Goal: Share content

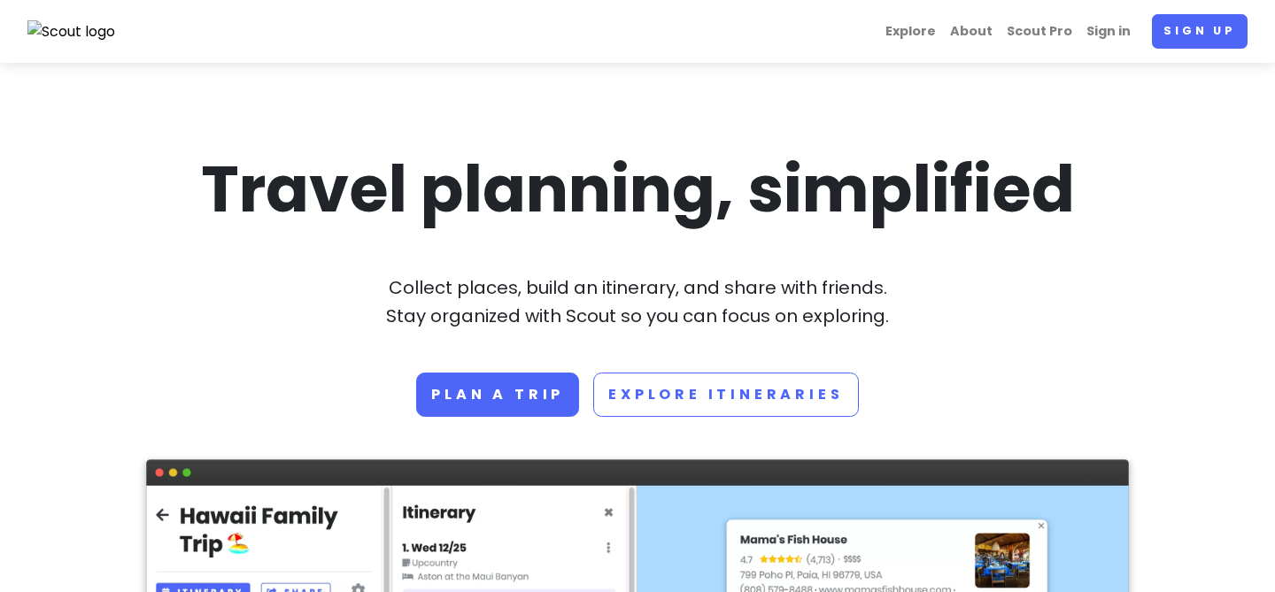
click at [1115, 35] on link "Sign in" at bounding box center [1108, 31] width 58 height 35
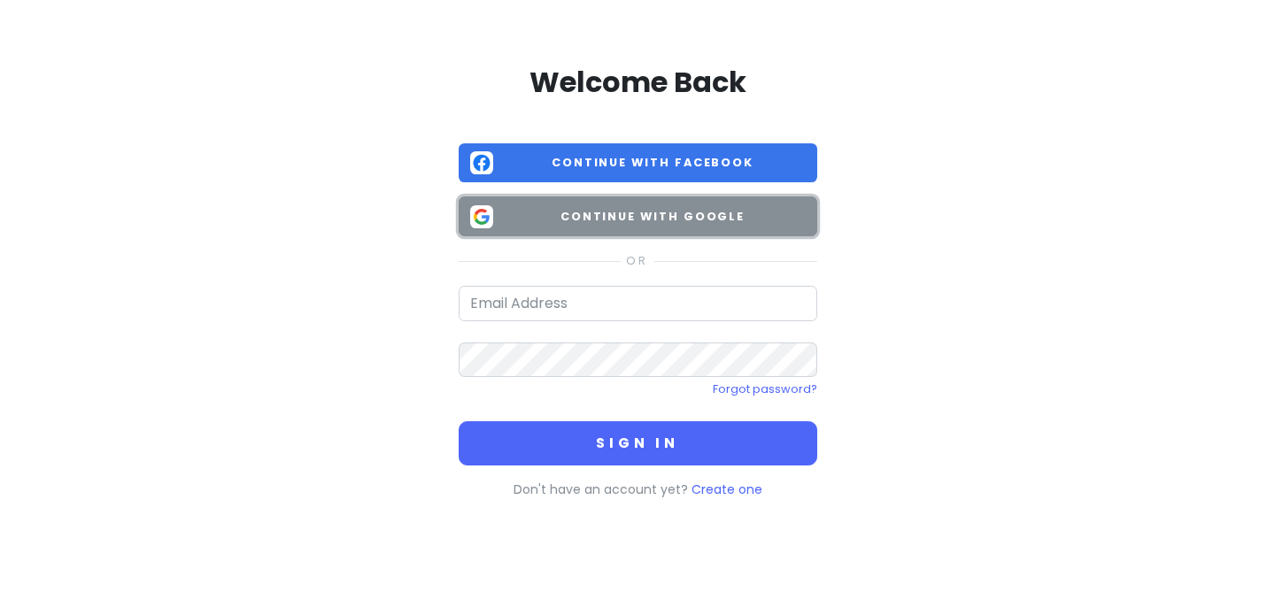
click at [681, 217] on span "Continue with Google" at bounding box center [652, 217] width 305 height 18
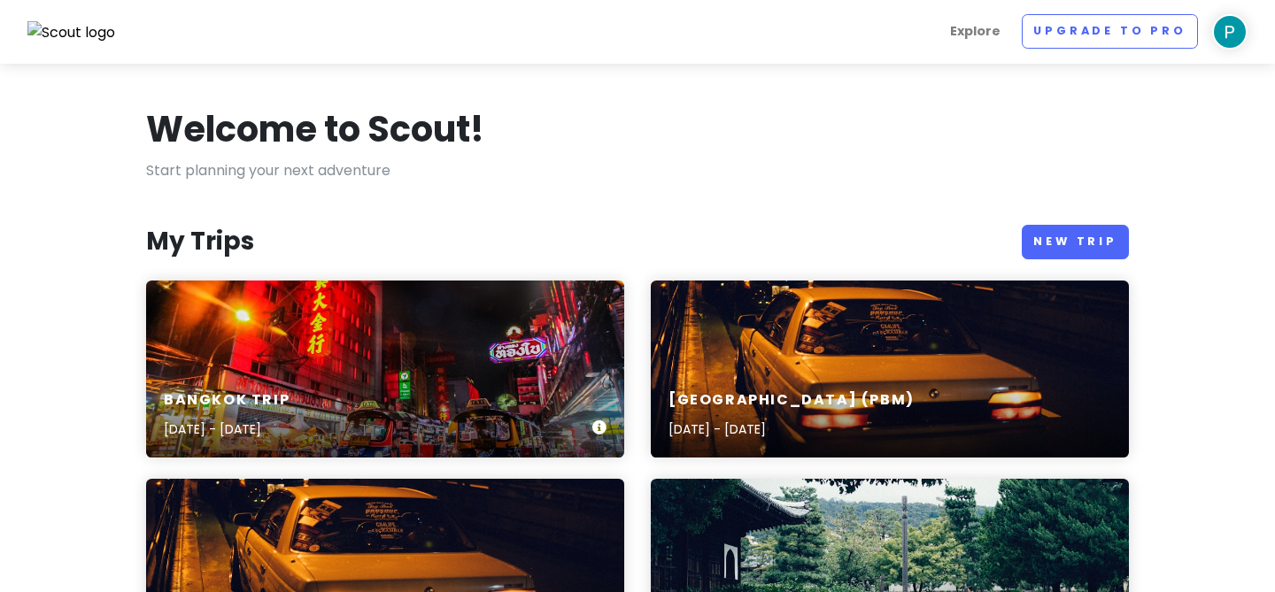
click at [331, 365] on div "[GEOGRAPHIC_DATA] Trip [DATE] - [DATE]" at bounding box center [385, 369] width 478 height 177
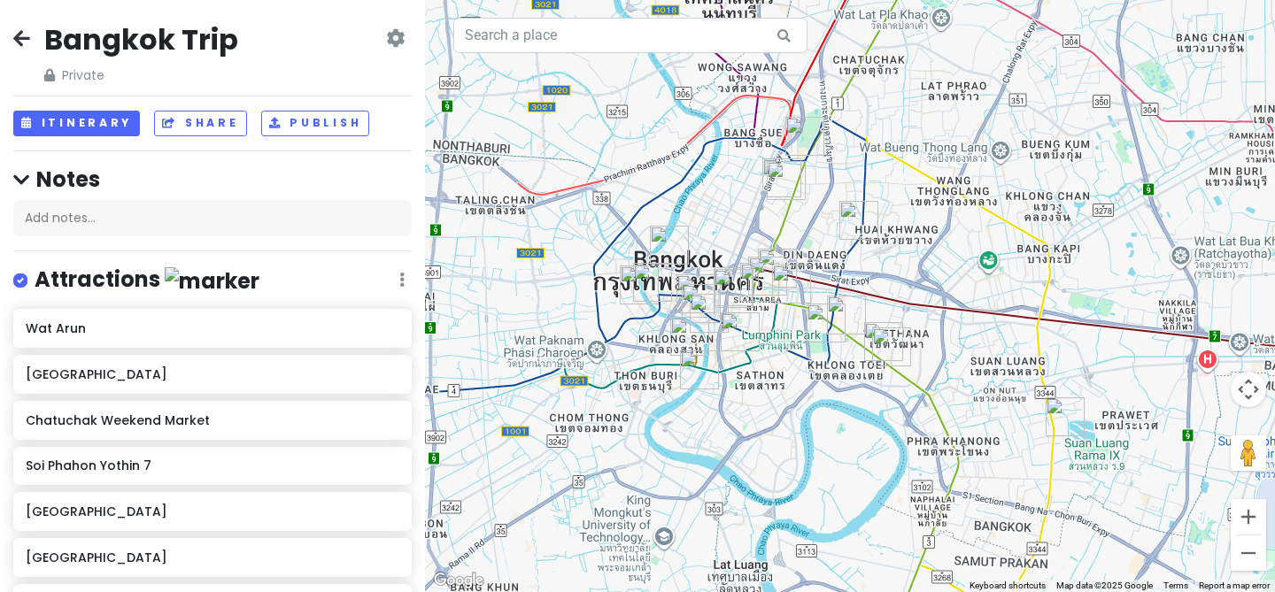
click at [390, 31] on icon at bounding box center [395, 38] width 19 height 14
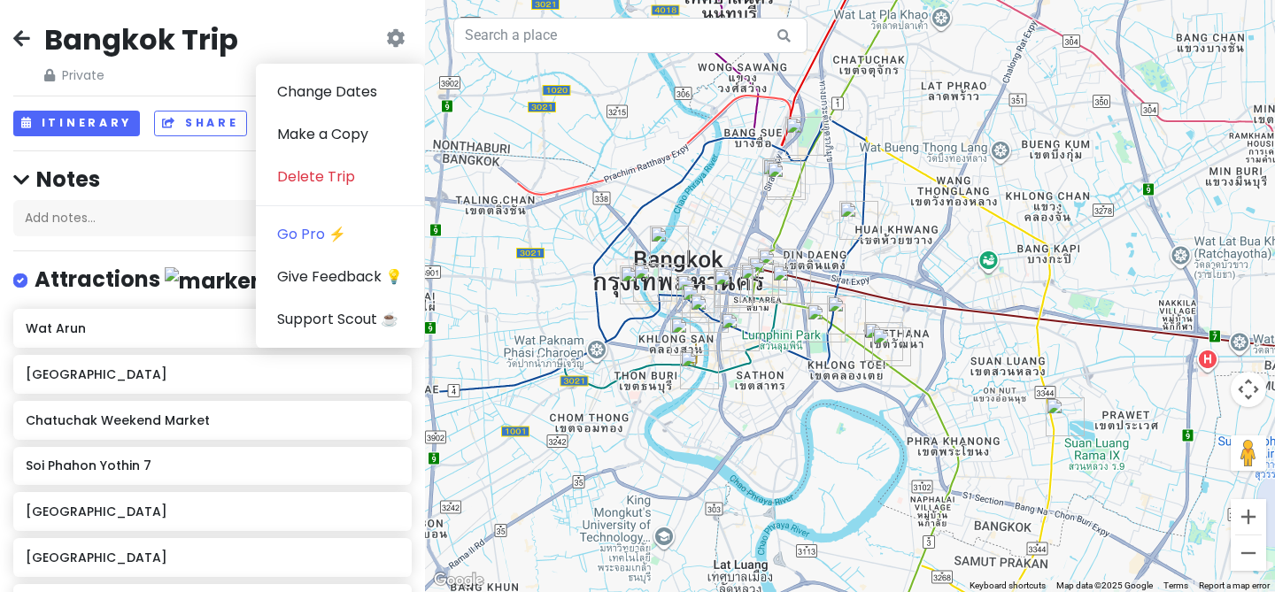
click at [249, 58] on div "Bangkok Trip Private Change Dates Make a Copy Delete Trip Go Pro ⚡️ Give Feedba…" at bounding box center [212, 53] width 398 height 64
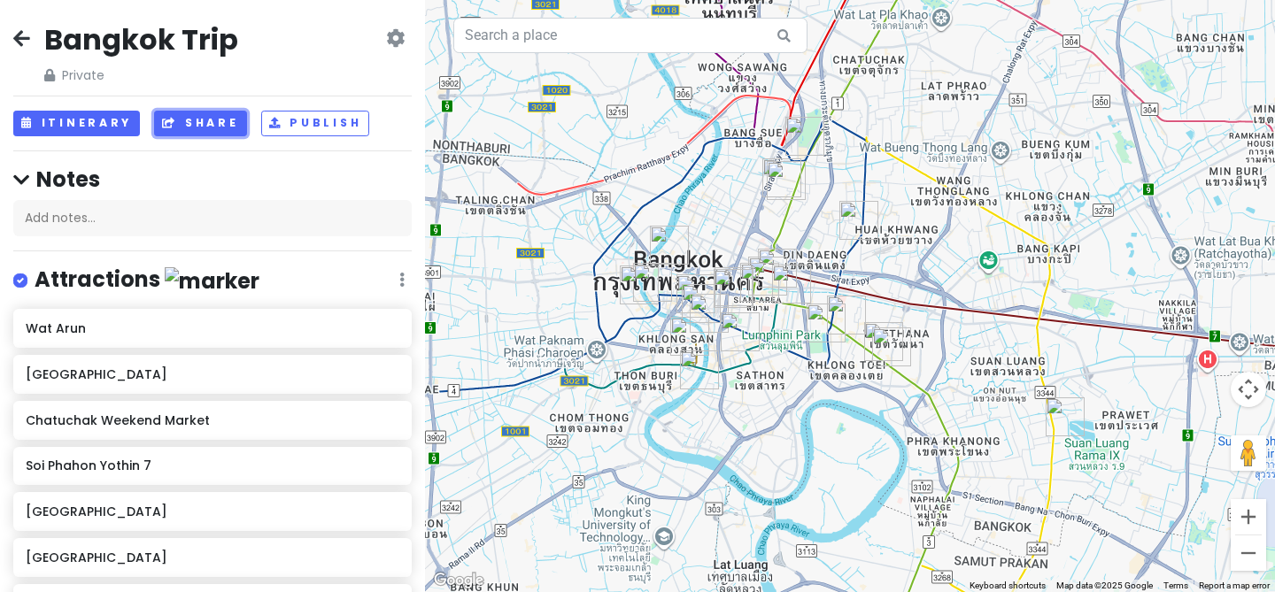
click at [204, 122] on button "Share" at bounding box center [200, 124] width 92 height 26
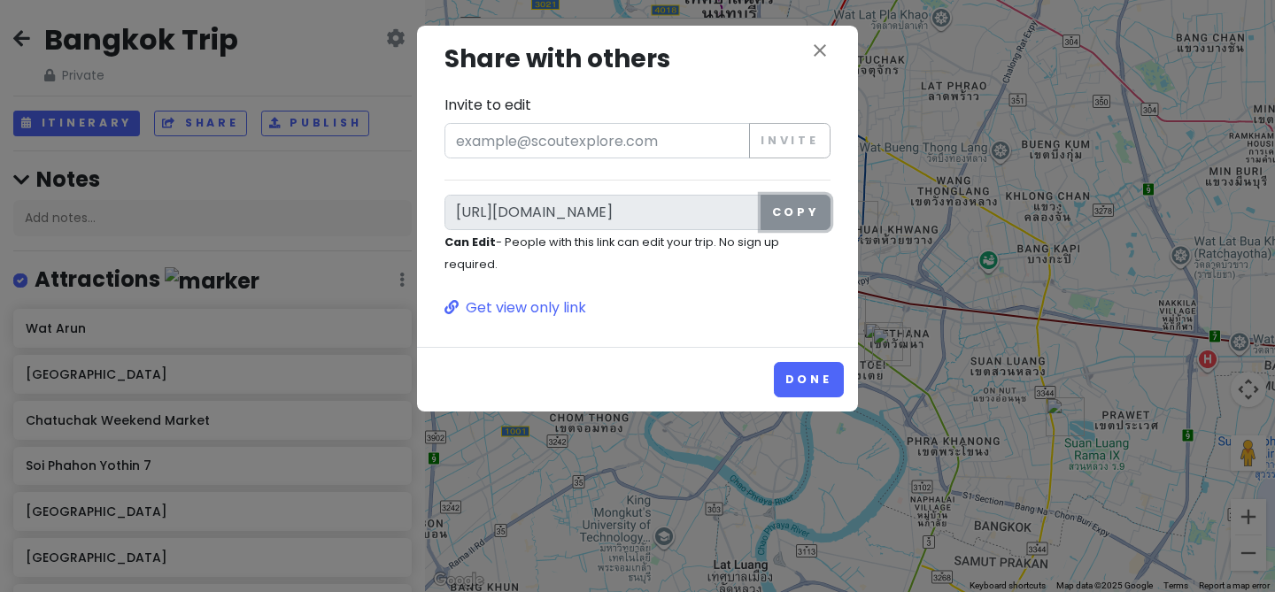
click at [800, 215] on button "Copy" at bounding box center [795, 212] width 70 height 35
